Goal: Find specific page/section: Find specific page/section

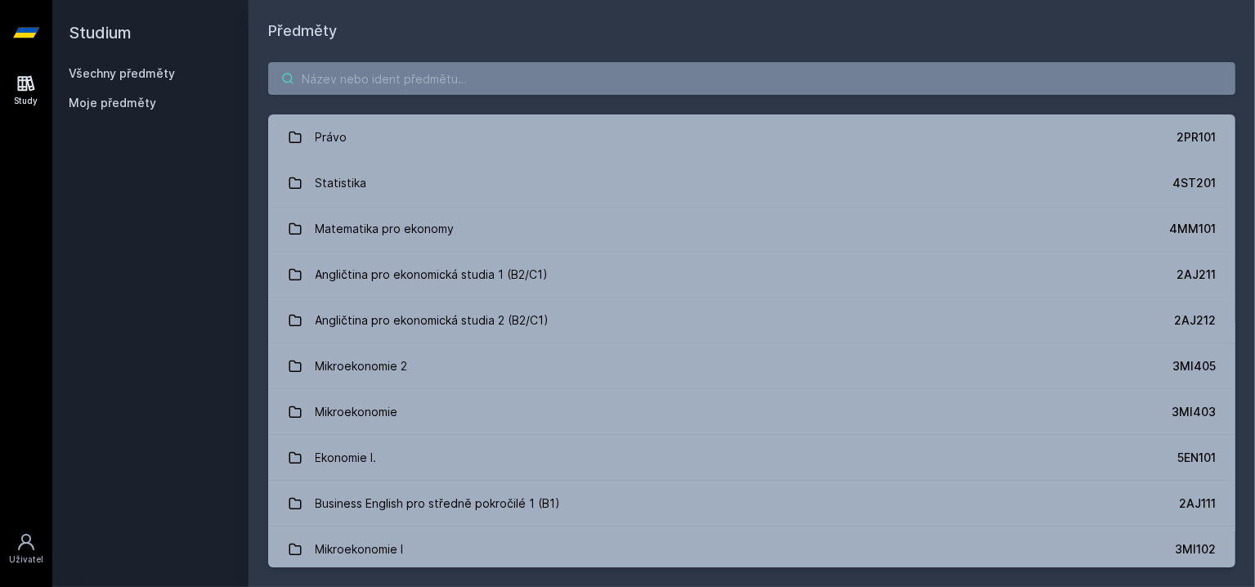
click at [368, 75] on input "search" at bounding box center [751, 78] width 967 height 33
paste input "1FU407"
click at [450, 75] on input "search" at bounding box center [751, 78] width 967 height 33
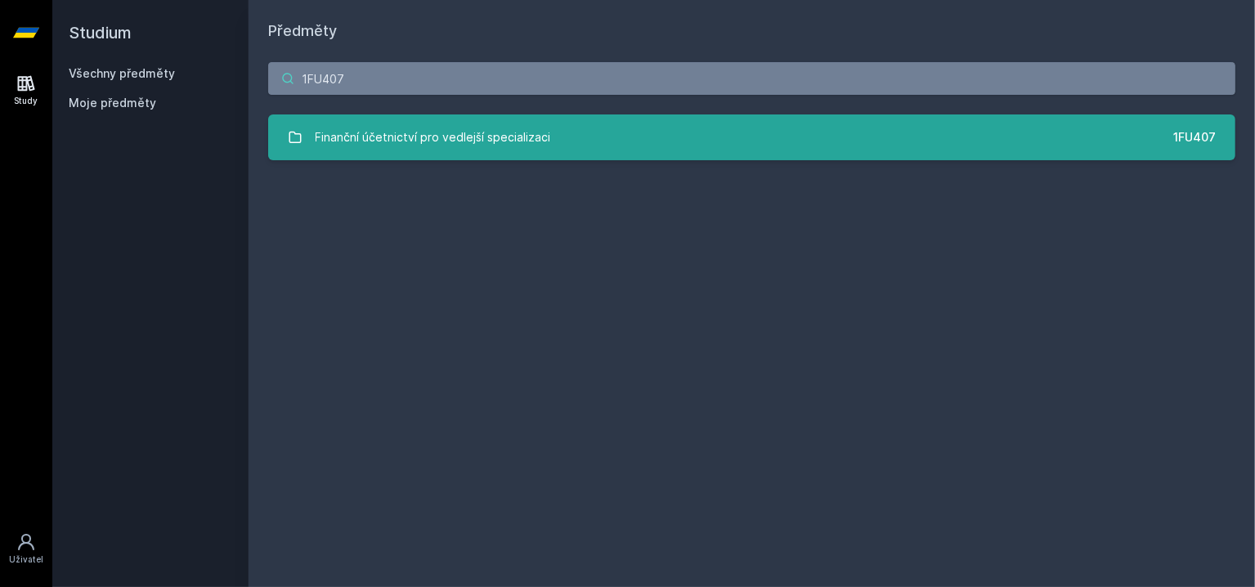
type input "1FU407"
click at [458, 139] on div "Finanční účetnictví pro vedlejší specializaci" at bounding box center [433, 137] width 235 height 33
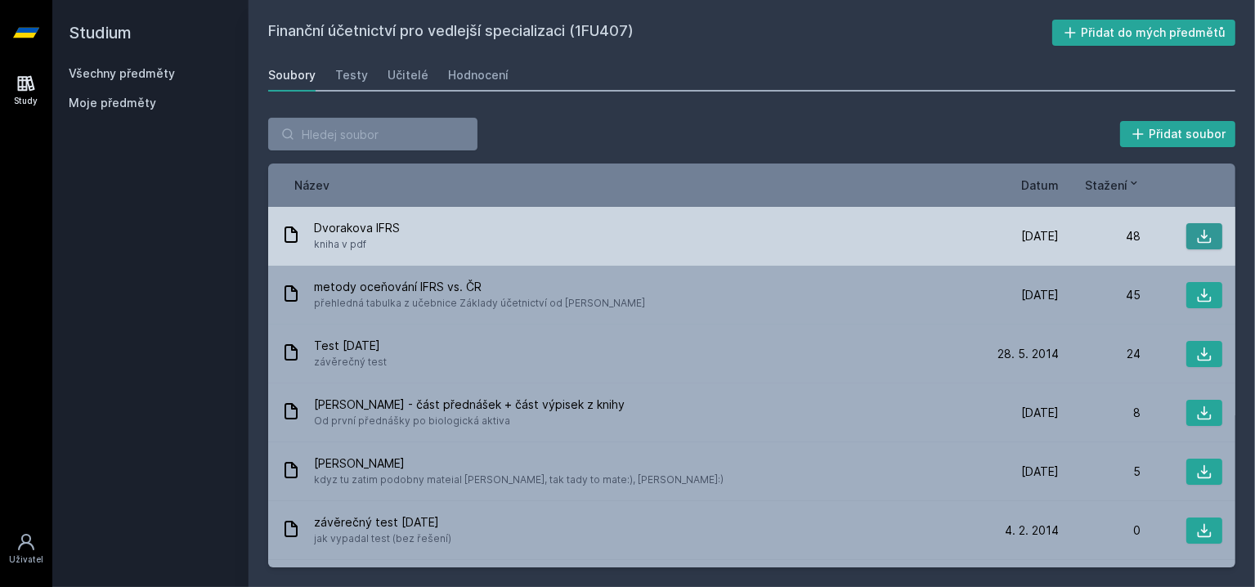
click at [1196, 229] on icon at bounding box center [1204, 236] width 16 height 16
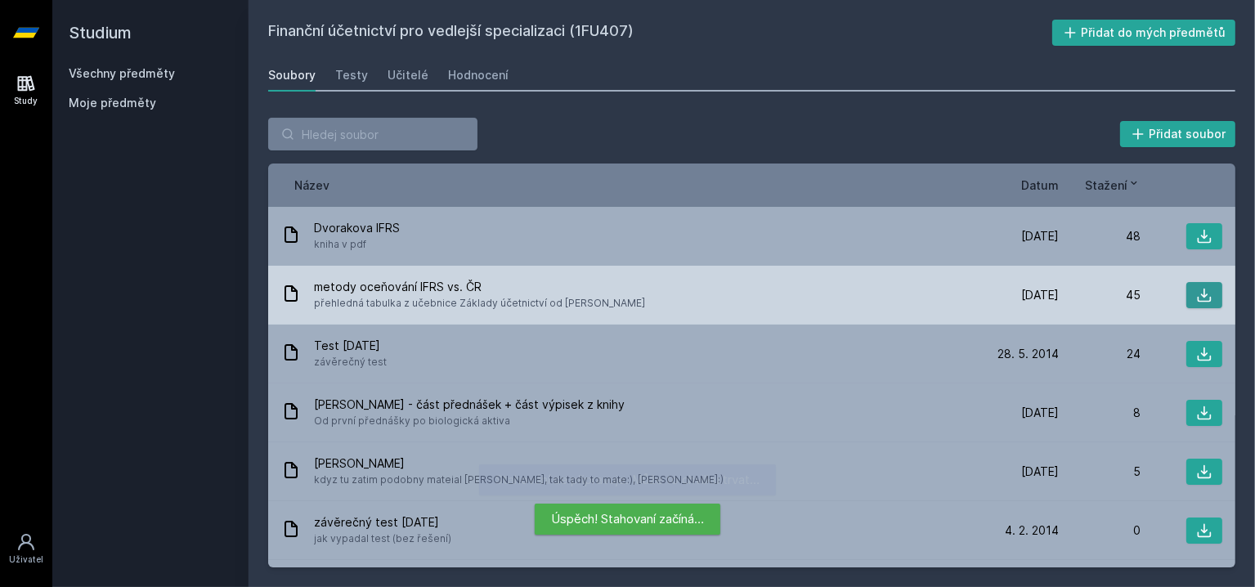
click at [1198, 292] on icon at bounding box center [1204, 295] width 16 height 16
